Goal: Check status: Check status

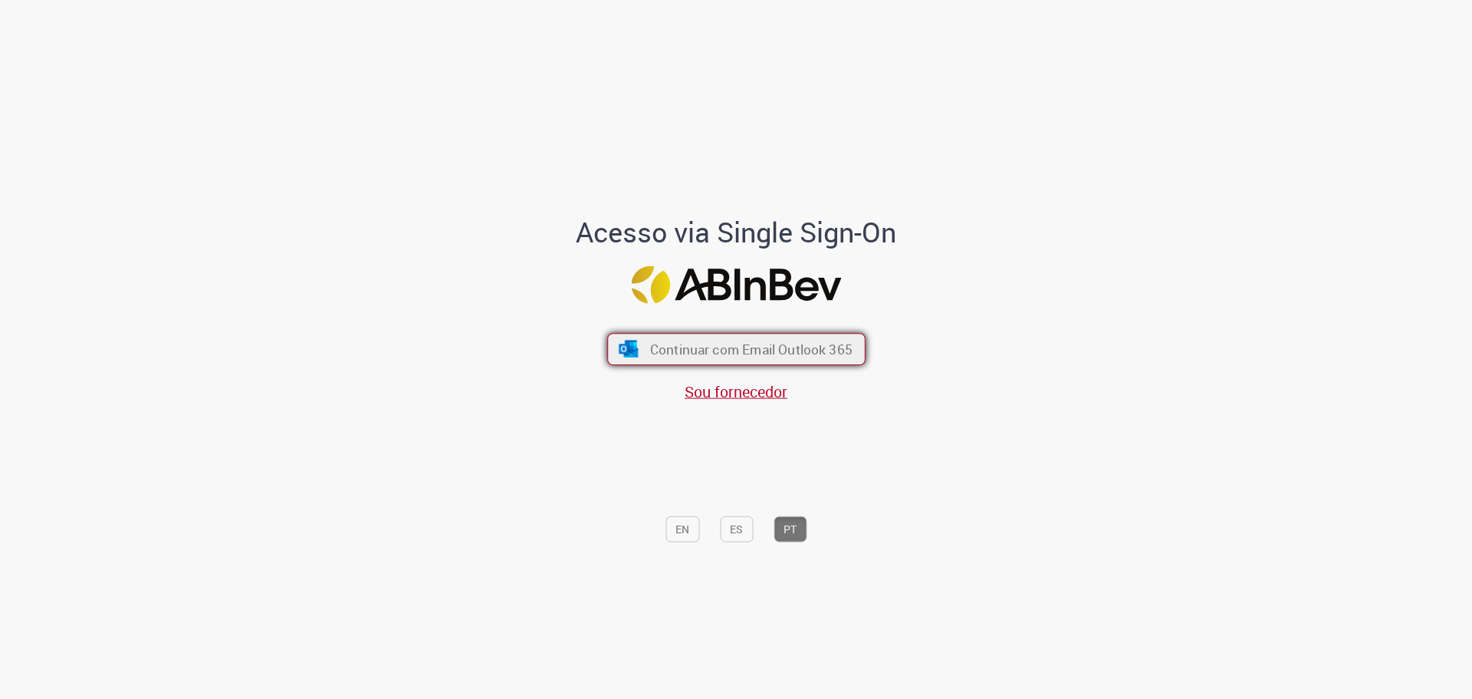
drag, startPoint x: 0, startPoint y: 0, endPoint x: 698, endPoint y: 339, distance: 775.7
click at [703, 329] on div "Continuar com Email Outlook 365 Sou fornecedor" at bounding box center [736, 359] width 253 height 85
click at [695, 347] on span "Continuar com Email Outlook 365" at bounding box center [750, 349] width 202 height 18
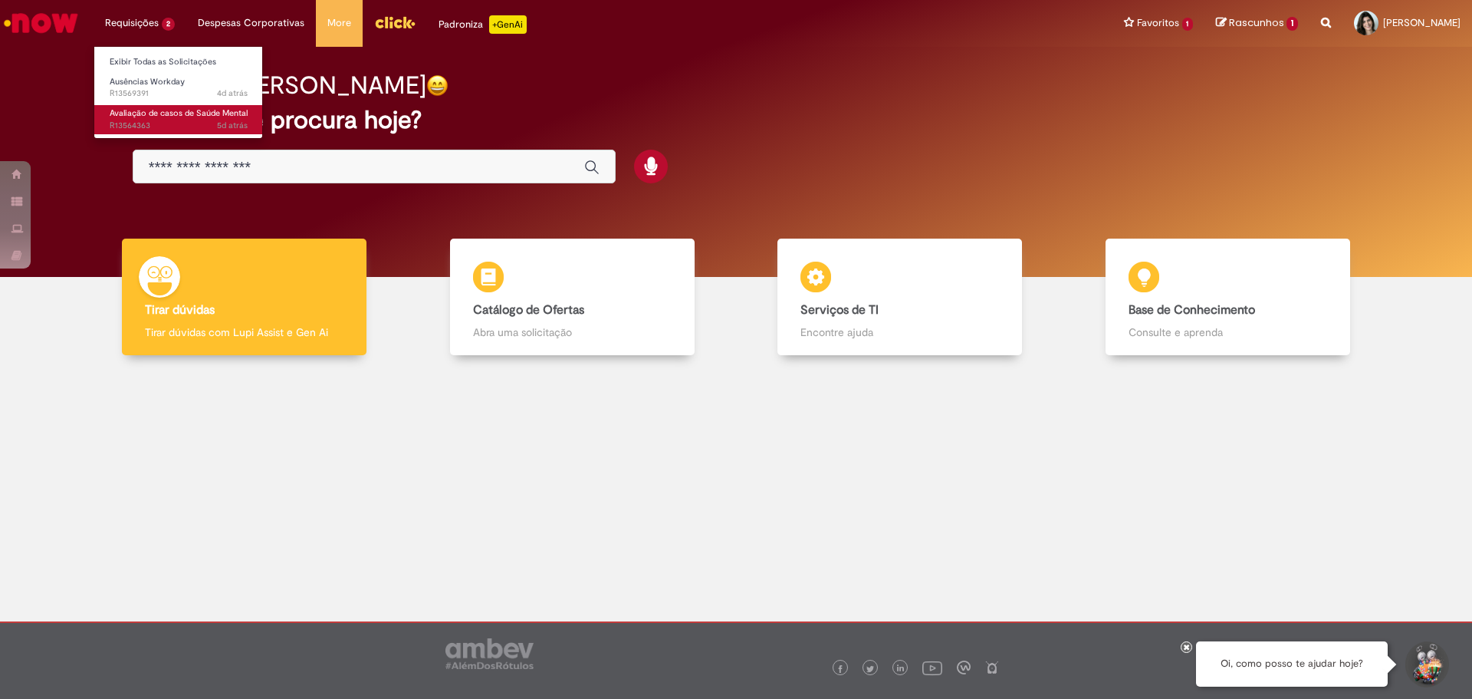
click at [111, 121] on span "5d atrás 5 dias atrás R13564363" at bounding box center [179, 126] width 138 height 12
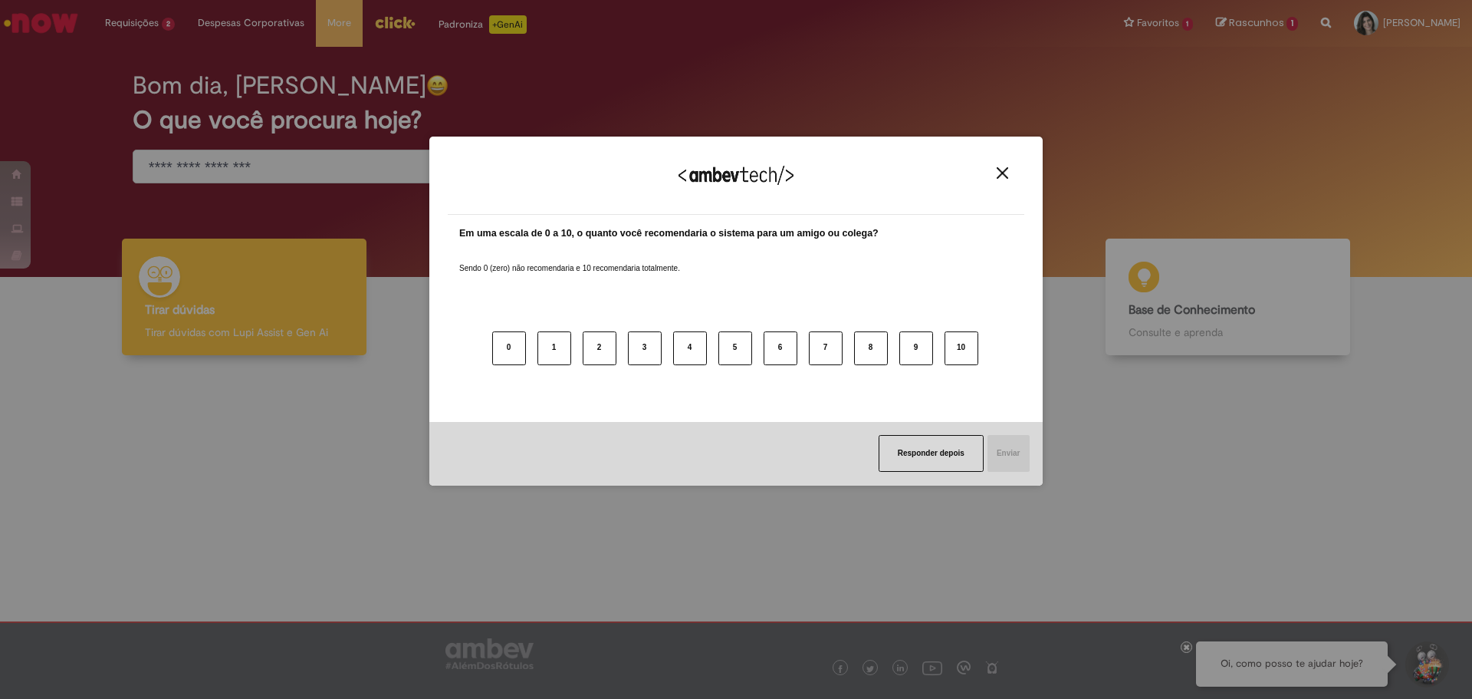
click at [1003, 178] on img "Close" at bounding box center [1003, 173] width 12 height 12
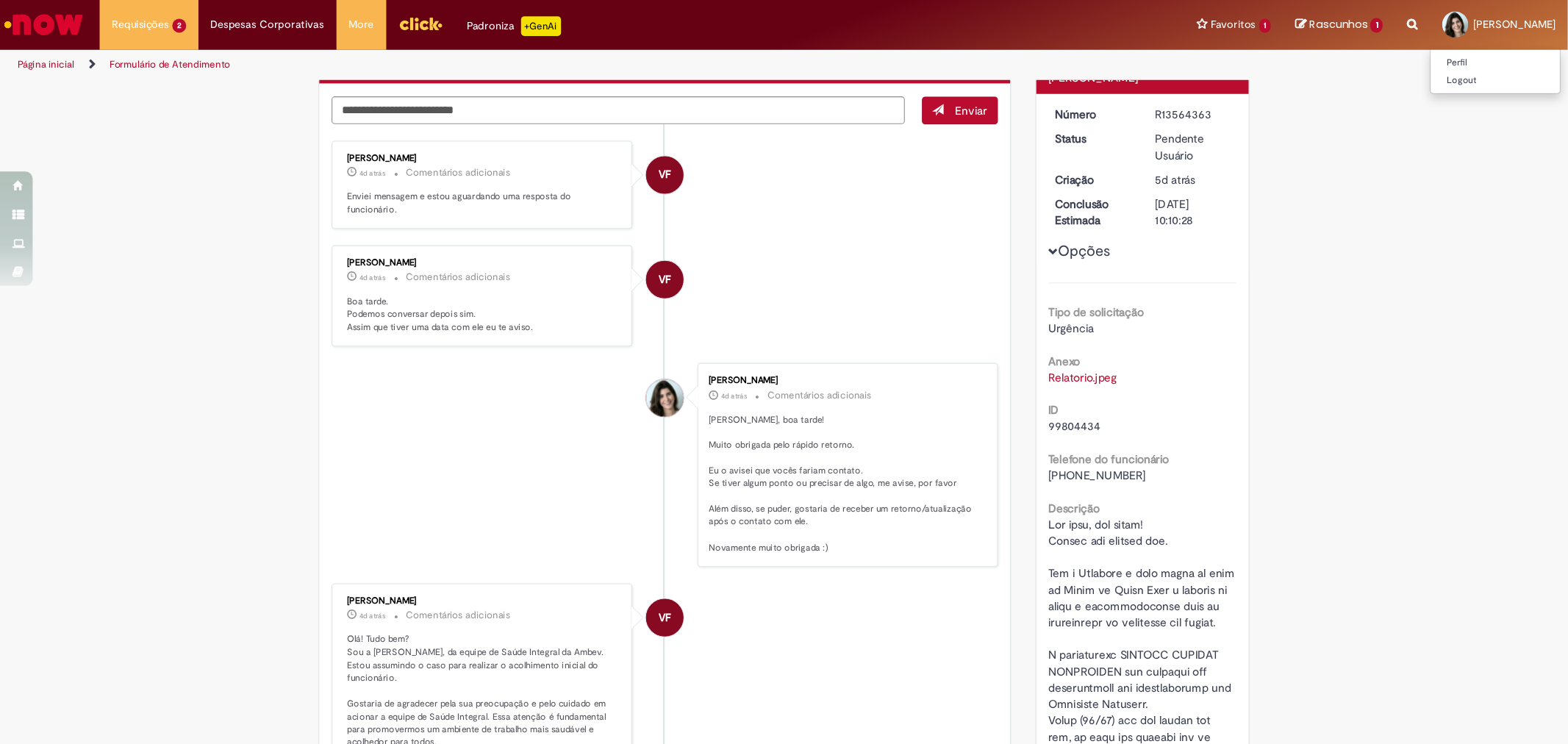
scroll to position [147, 0]
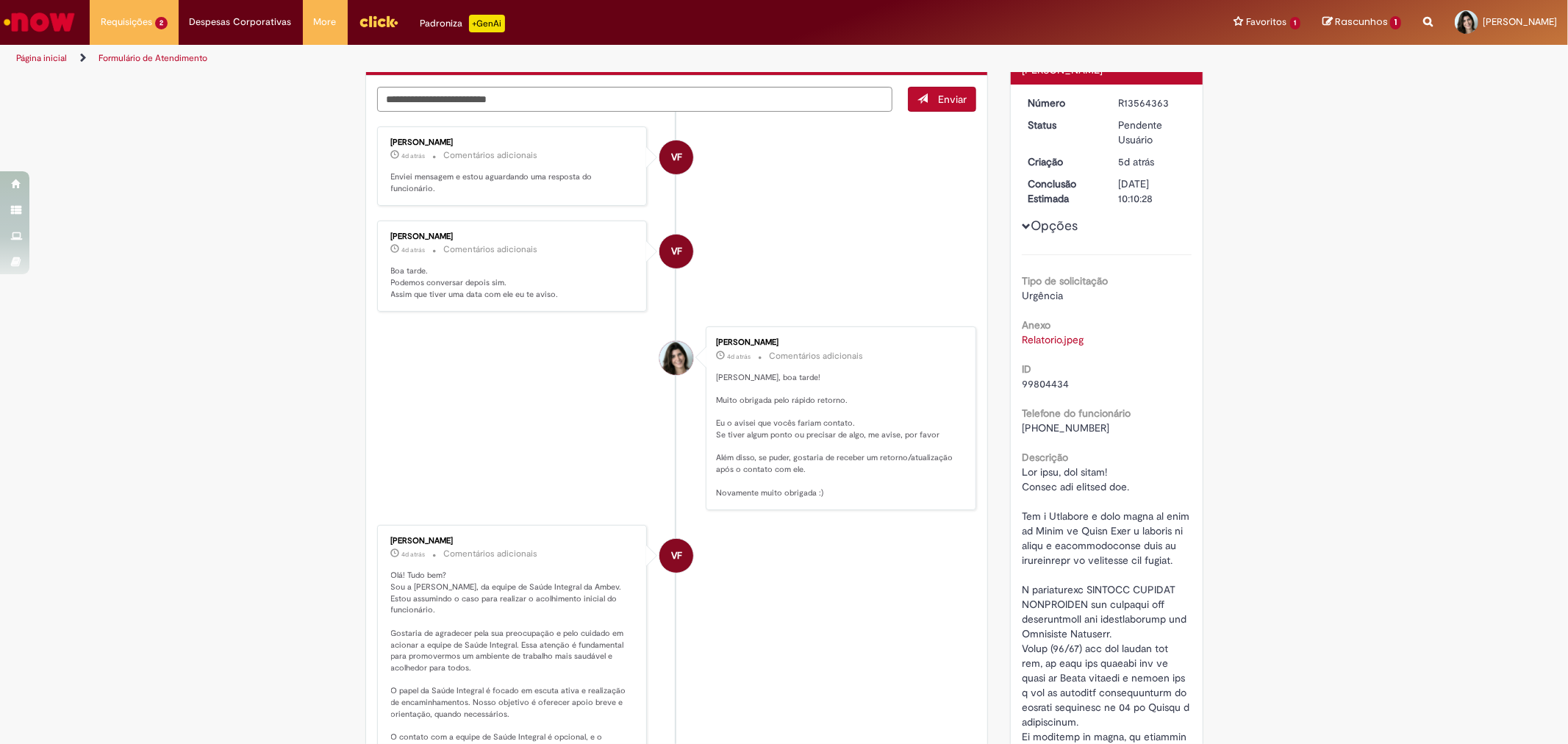
drag, startPoint x: 1410, startPoint y: 3, endPoint x: 324, endPoint y: 381, distance: 1149.9
click at [324, 381] on div "Verificar Código de Barras Aguardando Aprovação Aguardando atendimento Em Atend…" at bounding box center [784, 675] width 1568 height 1499
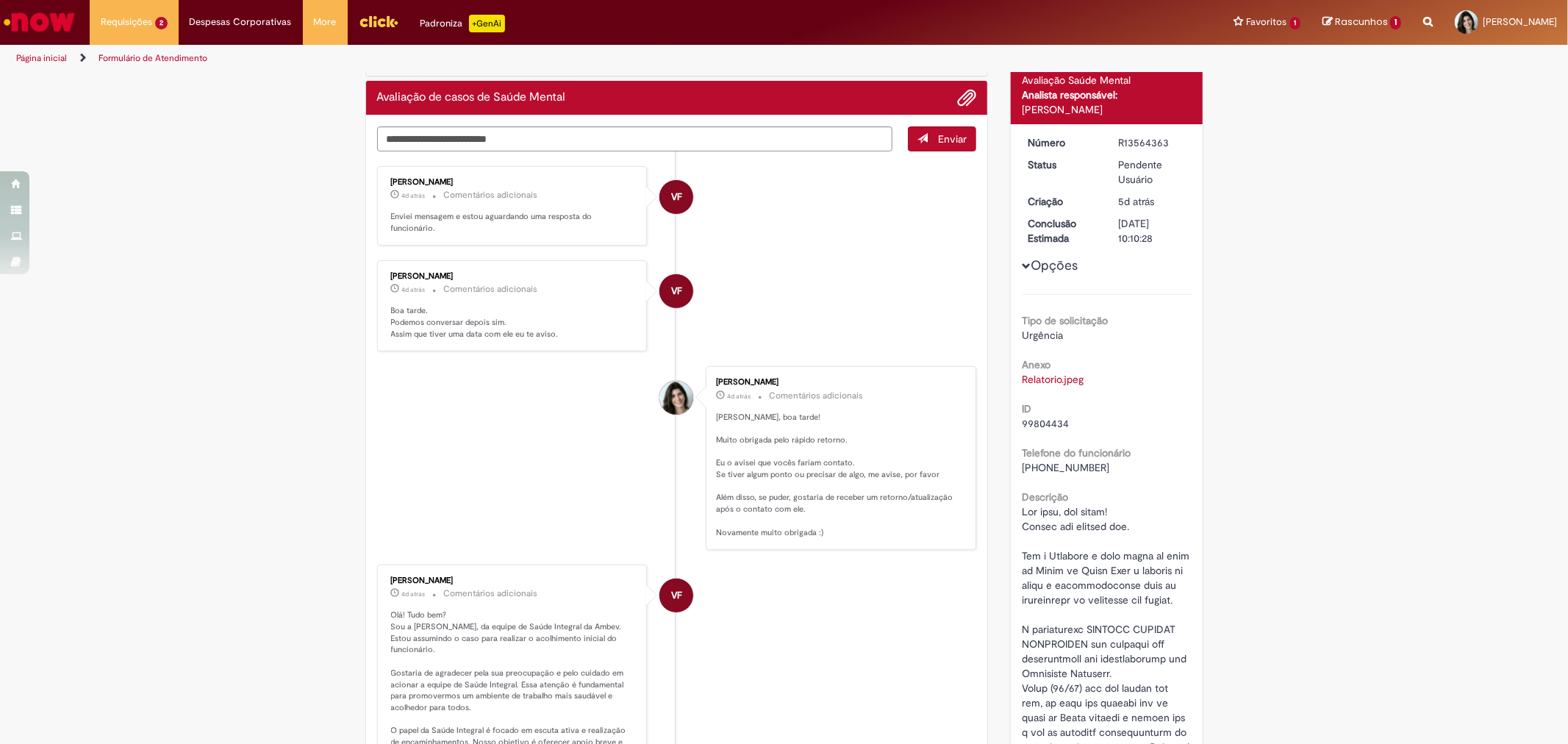
scroll to position [0, 0]
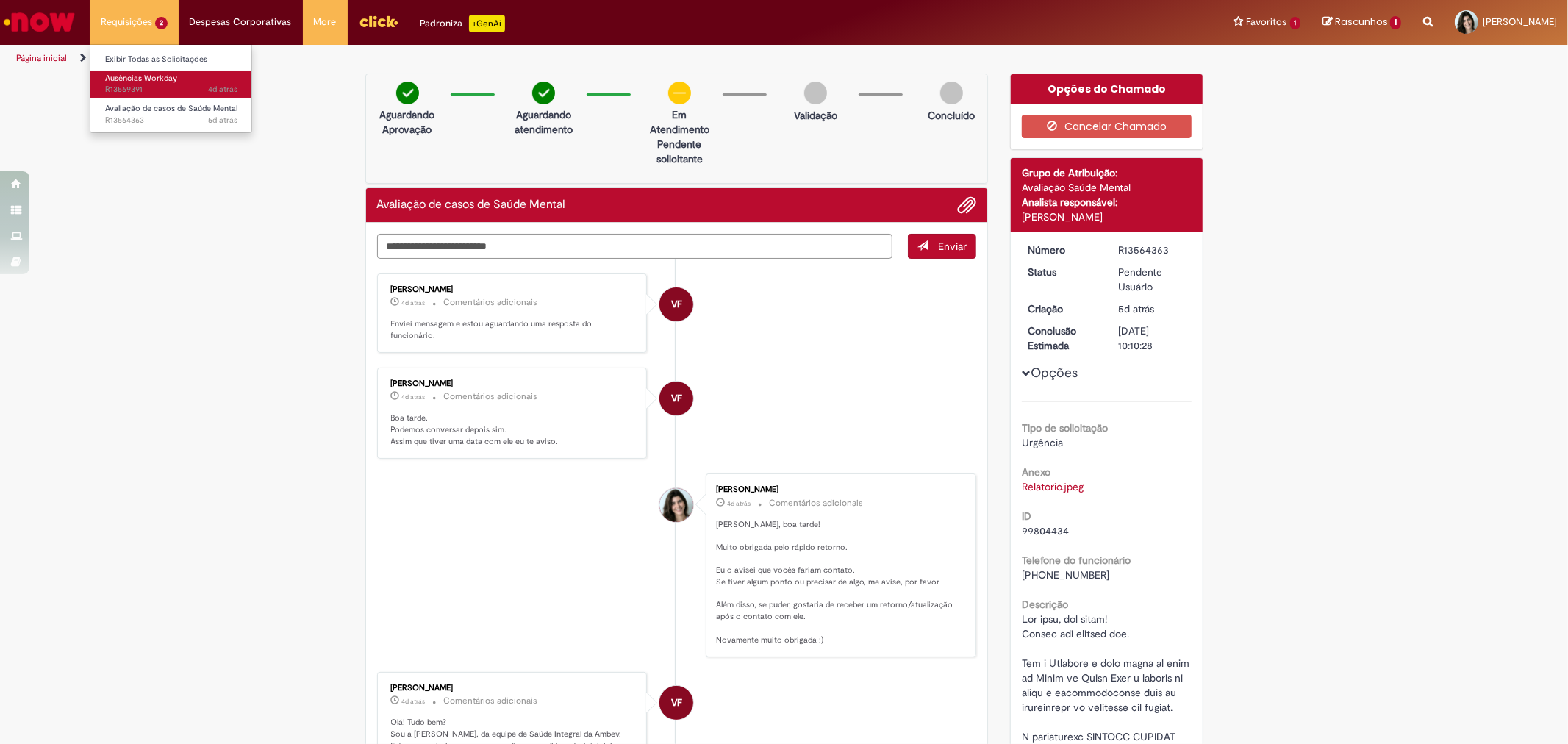
click at [137, 78] on span "Ausências Workday" at bounding box center [141, 79] width 72 height 12
